Goal: Transaction & Acquisition: Obtain resource

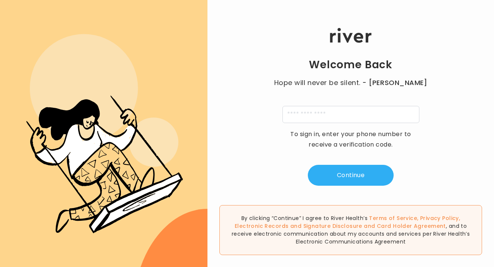
click at [325, 125] on div "Welcome Back Hope will never be silent. - Harvey Milk To sign in, enter your ph…" at bounding box center [351, 107] width 287 height 161
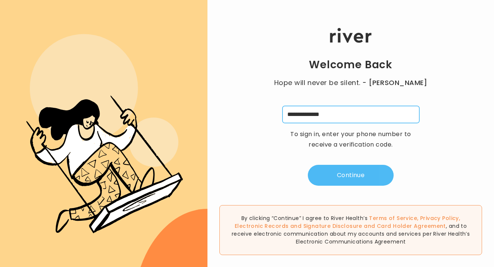
type input "**********"
click at [349, 175] on button "Continue" at bounding box center [351, 175] width 86 height 21
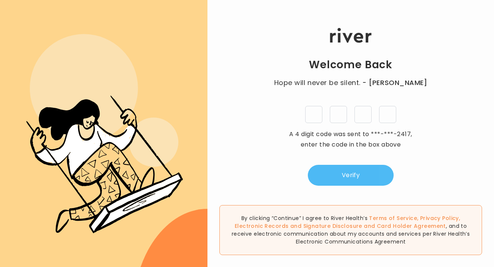
type input "*"
click at [372, 178] on button "Verify" at bounding box center [351, 175] width 86 height 21
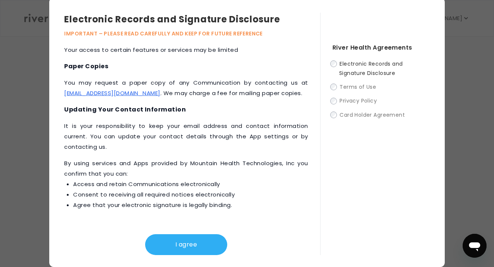
scroll to position [2, 0]
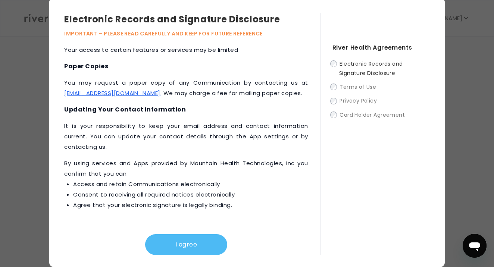
click at [198, 245] on button "I agree" at bounding box center [186, 244] width 82 height 21
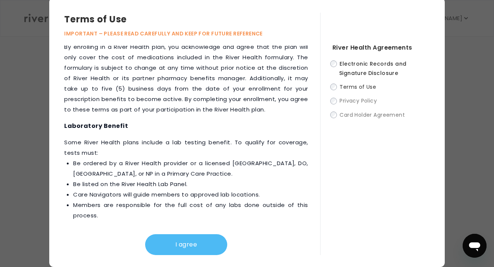
click at [198, 240] on button "I agree" at bounding box center [186, 244] width 82 height 21
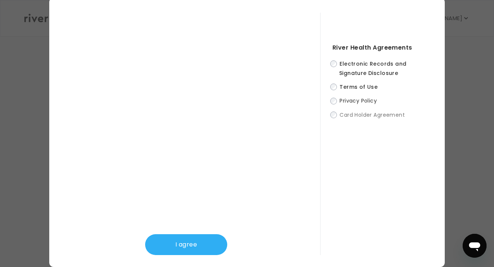
click at [192, 234] on div "I agree" at bounding box center [186, 238] width 244 height 33
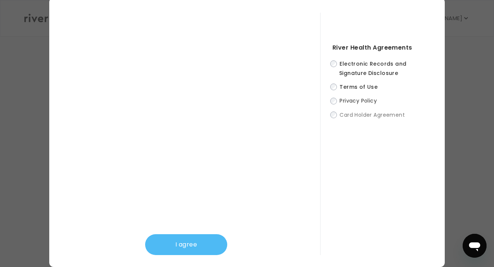
click at [190, 253] on button "I agree" at bounding box center [186, 244] width 82 height 21
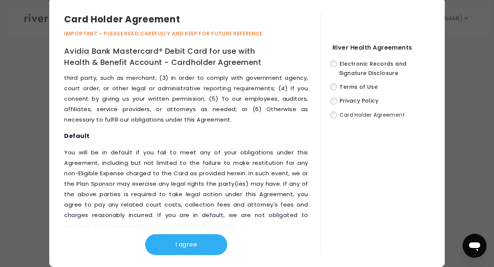
scroll to position [4207, 0]
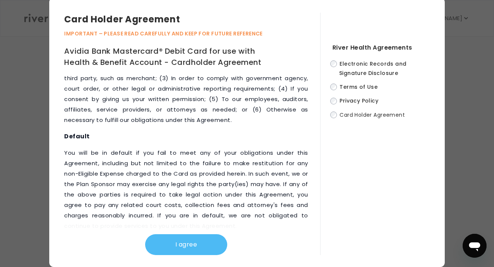
click at [185, 243] on button "I agree" at bounding box center [186, 244] width 82 height 21
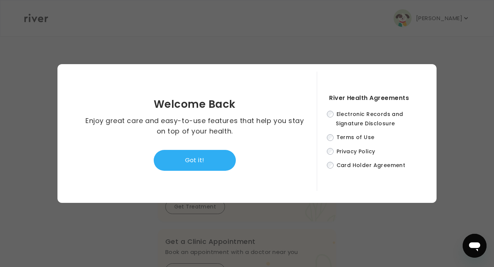
scroll to position [0, 0]
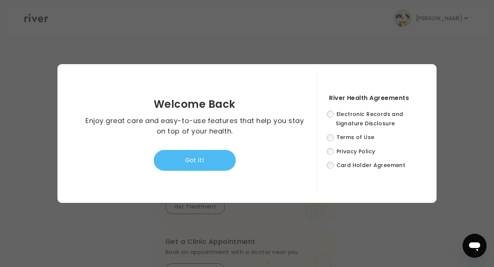
click at [211, 167] on button "Got it!" at bounding box center [195, 160] width 82 height 21
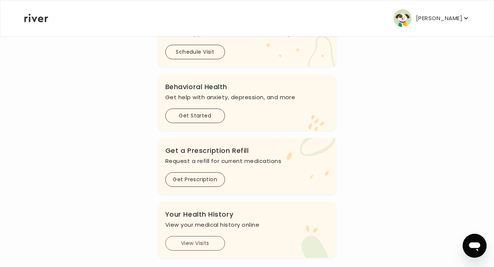
scroll to position [218, 0]
click at [202, 180] on button "Get Prescription" at bounding box center [195, 180] width 60 height 15
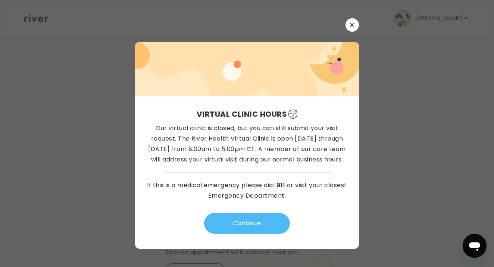
click at [247, 229] on button "Continue" at bounding box center [247, 223] width 86 height 21
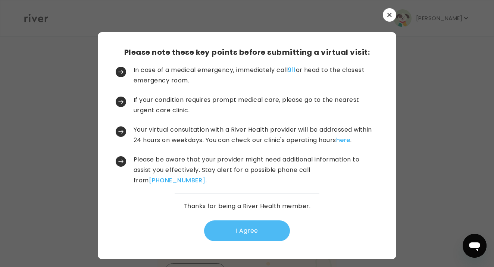
click at [250, 236] on button "I Agree" at bounding box center [247, 231] width 86 height 21
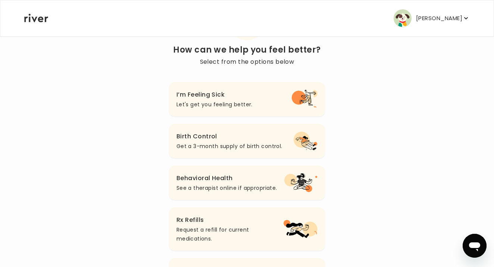
scroll to position [63, 0]
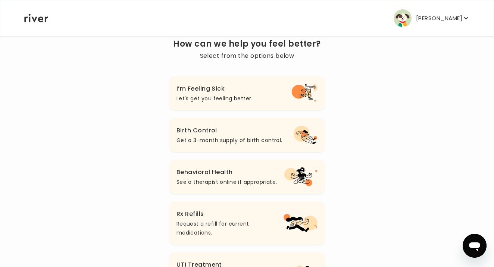
click at [252, 213] on h3 "Rx Refills" at bounding box center [230, 214] width 107 height 10
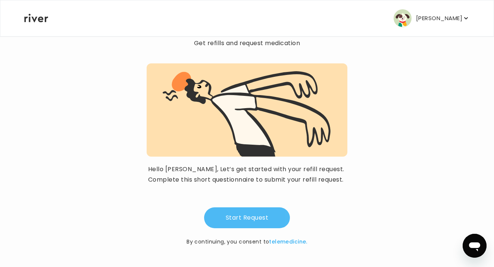
scroll to position [49, 0]
click at [252, 213] on button "Start Request" at bounding box center [247, 218] width 86 height 21
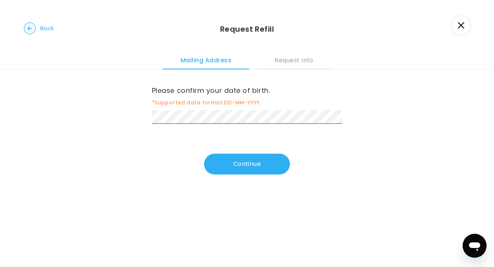
click at [229, 175] on div "Please confirm your date of birth. *Supported date format DD-MM-YYYY. Continue" at bounding box center [247, 132] width 494 height 124
click at [231, 168] on button "Continue" at bounding box center [247, 164] width 86 height 21
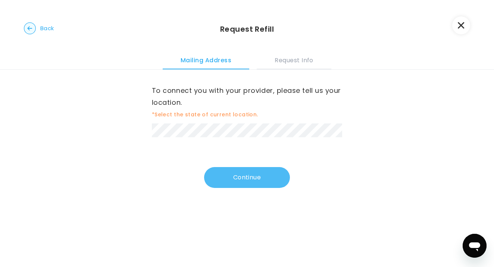
click at [244, 186] on button "Continue" at bounding box center [247, 177] width 86 height 21
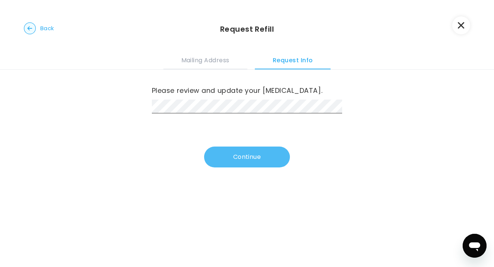
click at [251, 163] on button "Continue" at bounding box center [247, 157] width 86 height 21
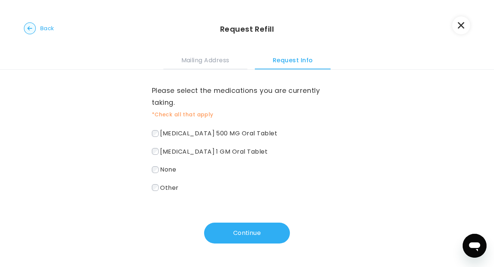
click at [246, 152] on span "valACYclovir 1 GM Oral Tablet" at bounding box center [214, 151] width 108 height 9
click at [169, 189] on span "Other" at bounding box center [169, 187] width 18 height 9
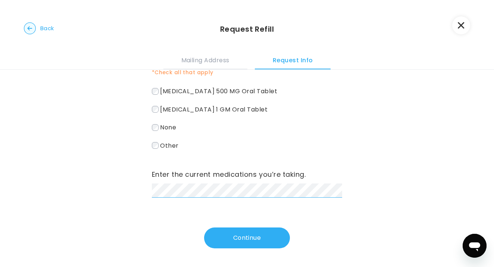
scroll to position [42, 0]
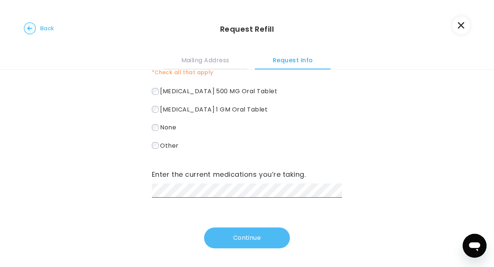
click at [260, 238] on button "Continue" at bounding box center [247, 238] width 86 height 21
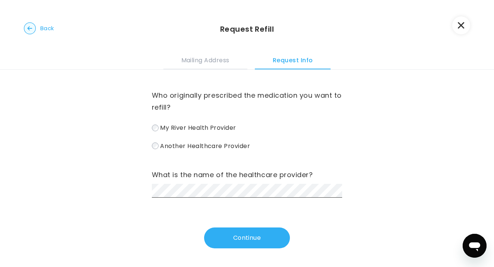
scroll to position [0, 0]
click at [237, 240] on button "Continue" at bounding box center [247, 238] width 86 height 21
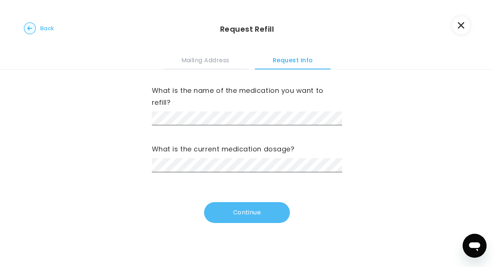
click at [252, 208] on button "Continue" at bounding box center [247, 212] width 86 height 21
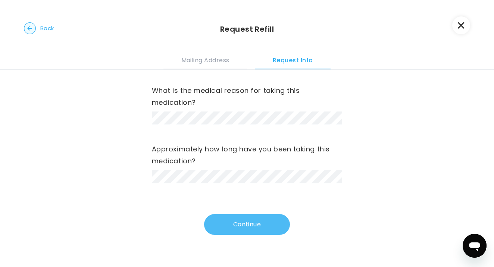
click at [263, 232] on button "Continue" at bounding box center [247, 224] width 86 height 21
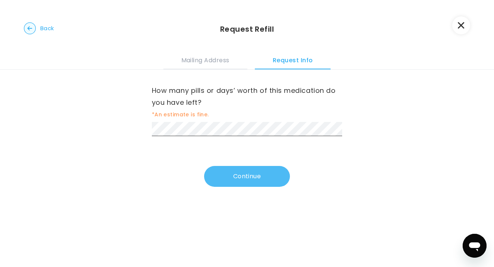
click at [258, 177] on button "Continue" at bounding box center [247, 176] width 86 height 21
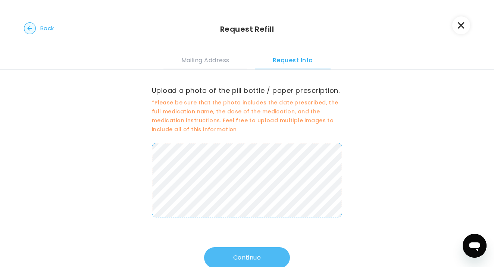
click at [249, 256] on button "Continue" at bounding box center [247, 258] width 86 height 21
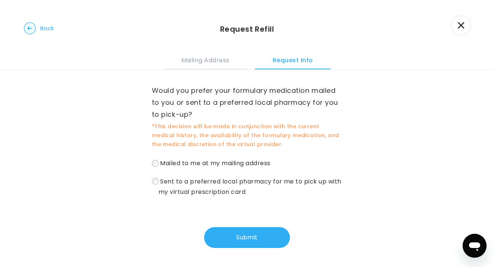
click at [192, 162] on span "Mailed to me at my mailing address" at bounding box center [215, 163] width 110 height 9
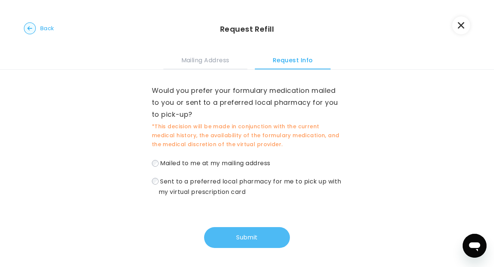
click at [238, 242] on button "Submit" at bounding box center [247, 237] width 86 height 21
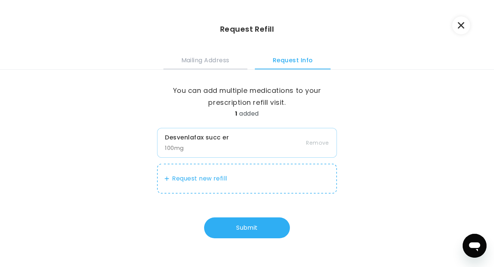
click at [218, 59] on button "Mailing Address" at bounding box center [206, 59] width 84 height 20
click at [203, 177] on button "Request new refill" at bounding box center [247, 179] width 180 height 30
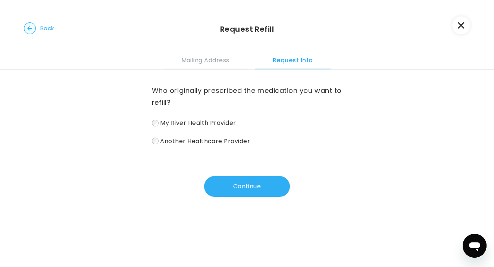
click at [199, 142] on span "Another Healthcare Provider" at bounding box center [205, 141] width 90 height 9
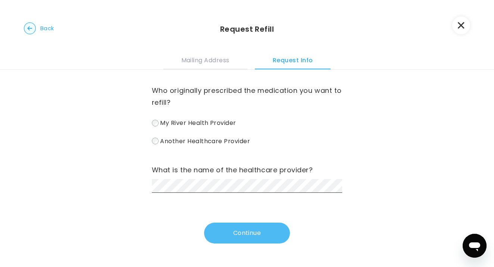
click at [249, 226] on button "Continue" at bounding box center [247, 233] width 86 height 21
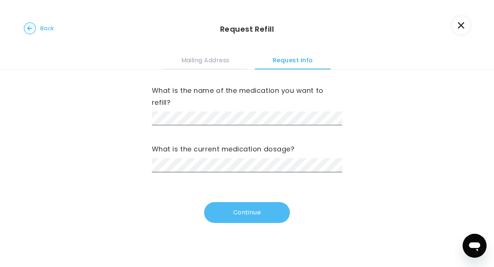
click at [262, 218] on button "Continue" at bounding box center [247, 212] width 86 height 21
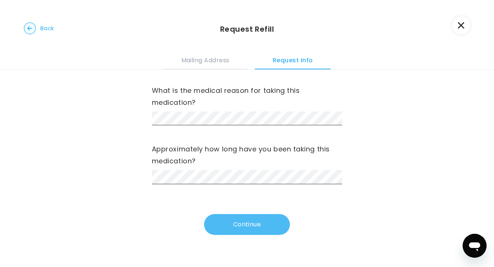
click at [219, 218] on button "Continue" at bounding box center [247, 224] width 86 height 21
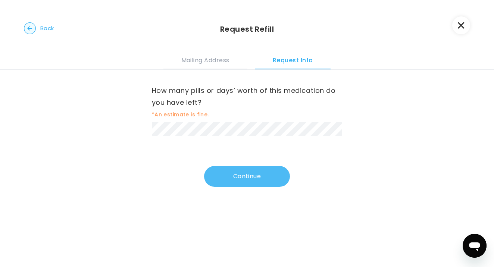
click at [258, 181] on button "Continue" at bounding box center [247, 176] width 86 height 21
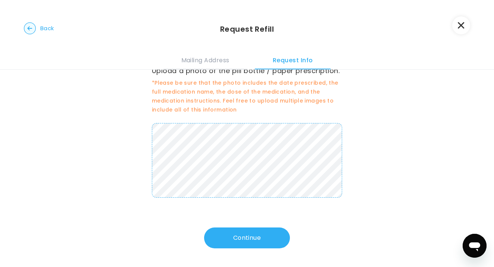
scroll to position [20, 0]
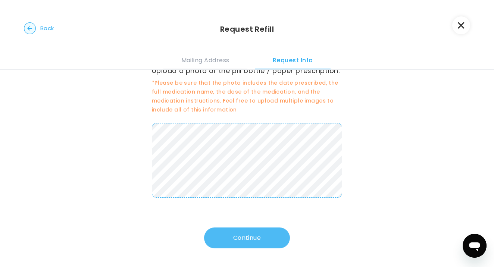
click at [252, 237] on button "Continue" at bounding box center [247, 238] width 86 height 21
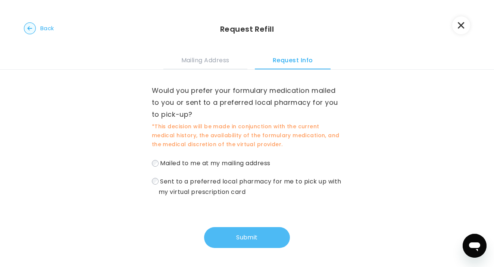
scroll to position [0, 0]
click at [251, 239] on button "Submit" at bounding box center [247, 237] width 86 height 21
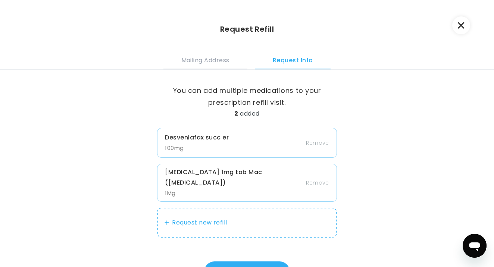
click at [222, 56] on button "Mailing Address" at bounding box center [206, 59] width 84 height 20
click at [218, 60] on button "Mailing Address" at bounding box center [206, 59] width 84 height 20
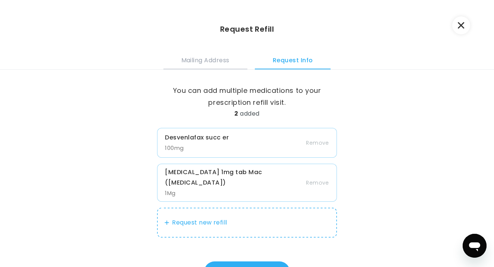
click at [218, 60] on button "Mailing Address" at bounding box center [206, 59] width 84 height 20
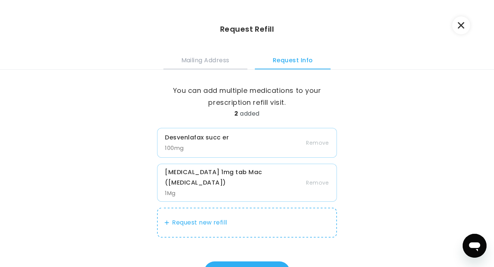
click at [218, 60] on button "Mailing Address" at bounding box center [206, 59] width 84 height 20
click at [199, 60] on button "Mailing Address" at bounding box center [206, 59] width 84 height 20
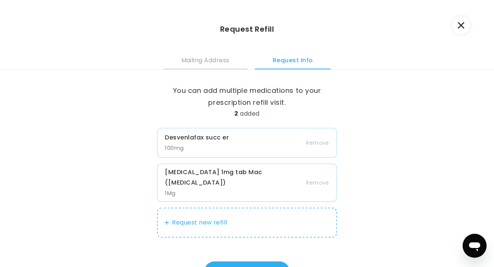
click at [199, 60] on button "Mailing Address" at bounding box center [206, 59] width 84 height 20
click at [233, 262] on button "Submit" at bounding box center [247, 272] width 86 height 21
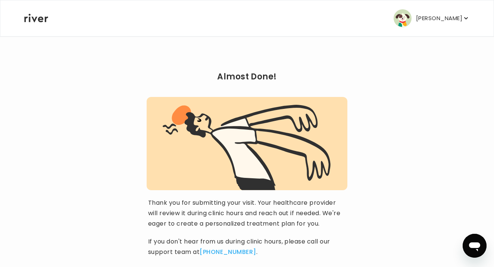
click at [234, 179] on img at bounding box center [247, 148] width 169 height 86
click at [443, 23] on p "[PERSON_NAME]" at bounding box center [439, 18] width 46 height 10
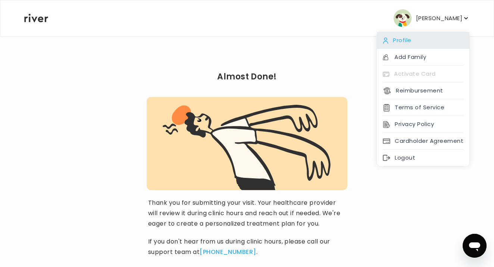
click at [413, 37] on div "Profile" at bounding box center [423, 40] width 93 height 17
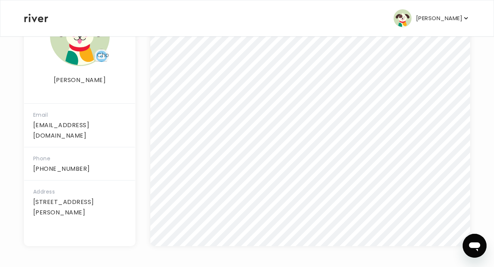
scroll to position [161, 0]
click at [60, 197] on p "[STREET_ADDRESS][PERSON_NAME]" at bounding box center [79, 207] width 93 height 21
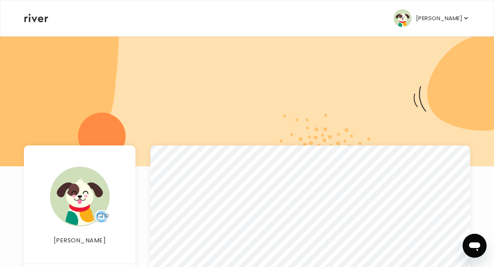
scroll to position [0, 0]
click at [447, 18] on p "[PERSON_NAME]" at bounding box center [439, 18] width 46 height 10
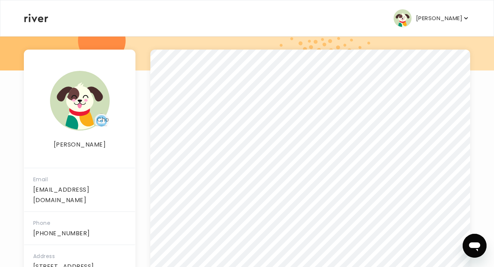
scroll to position [95, 0]
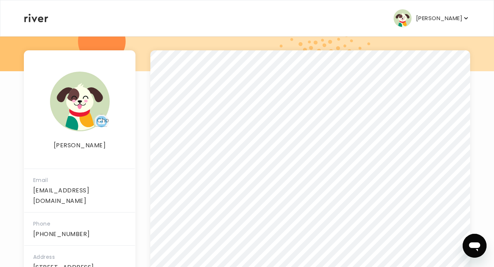
click at [446, 21] on p "[PERSON_NAME]" at bounding box center [439, 18] width 46 height 10
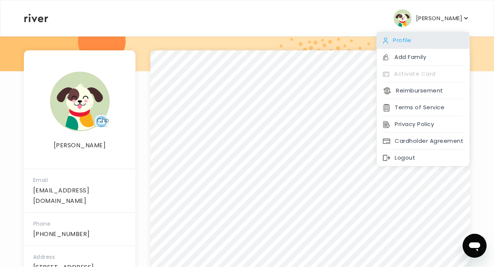
click at [404, 39] on div "Profile" at bounding box center [423, 40] width 93 height 17
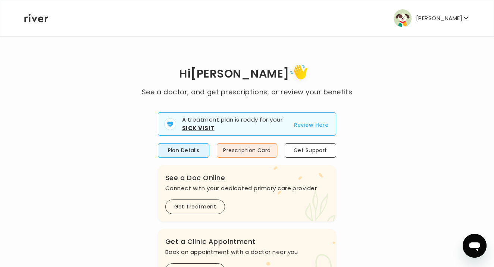
click at [464, 17] on icon "button" at bounding box center [466, 18] width 7 height 7
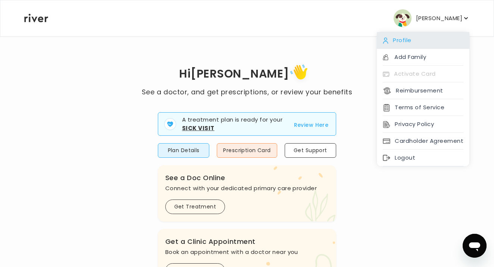
click at [410, 44] on div "Profile" at bounding box center [423, 40] width 93 height 17
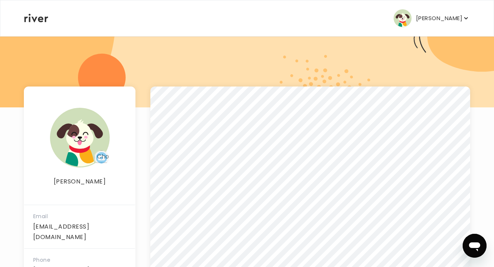
scroll to position [73, 0]
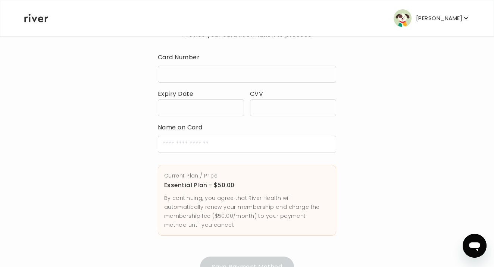
scroll to position [33, 0]
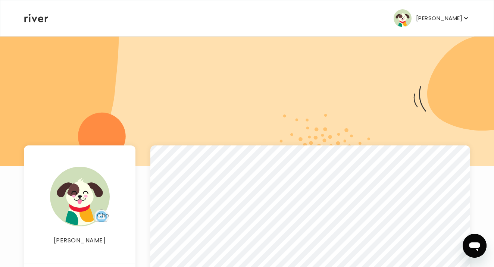
click at [451, 20] on p "[PERSON_NAME]" at bounding box center [439, 18] width 46 height 10
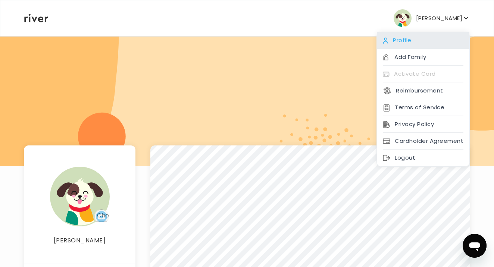
click at [404, 44] on div "Profile" at bounding box center [423, 40] width 93 height 17
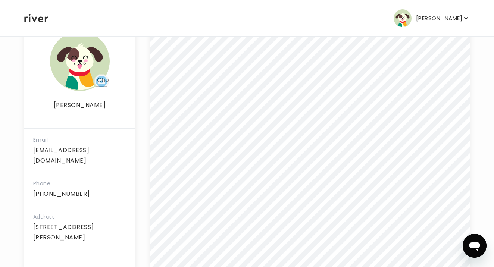
scroll to position [135, 0]
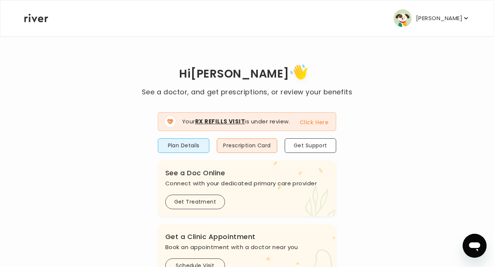
click at [452, 21] on p "[PERSON_NAME]" at bounding box center [439, 18] width 46 height 10
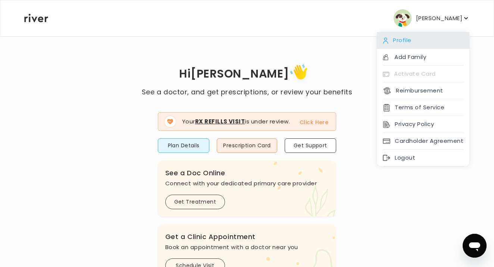
click at [407, 43] on div "Profile" at bounding box center [423, 40] width 93 height 17
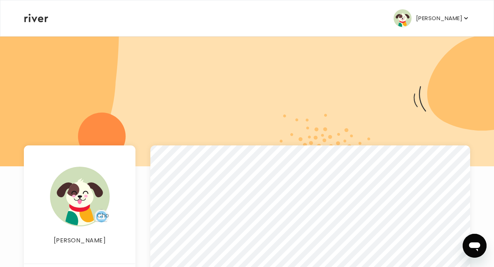
click at [466, 17] on icon "button" at bounding box center [466, 18] width 7 height 7
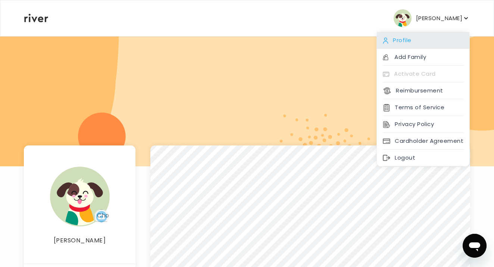
click at [409, 41] on div "Profile" at bounding box center [423, 40] width 93 height 17
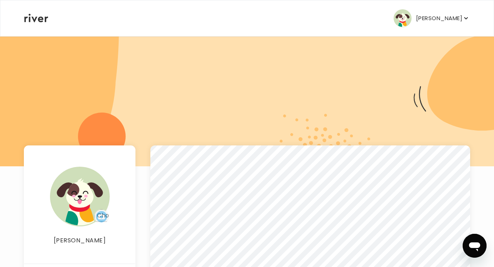
click at [460, 18] on p "[PERSON_NAME]" at bounding box center [439, 18] width 46 height 10
click at [158, 142] on div at bounding box center [247, 101] width 494 height 131
click at [41, 19] on icon at bounding box center [36, 18] width 24 height 9
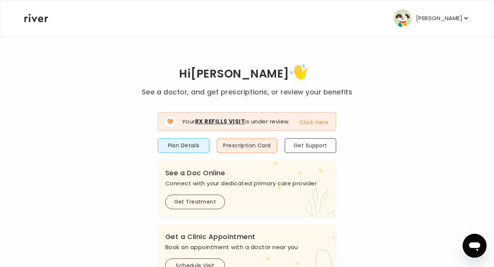
click at [452, 19] on p "[PERSON_NAME]" at bounding box center [439, 18] width 46 height 10
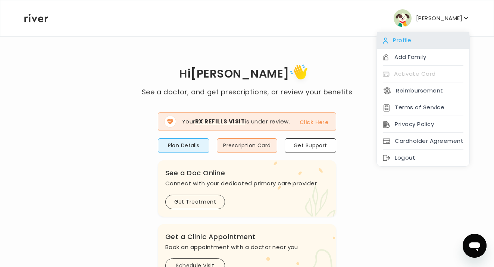
click at [426, 37] on div "Profile" at bounding box center [423, 40] width 93 height 17
